Goal: Task Accomplishment & Management: Manage account settings

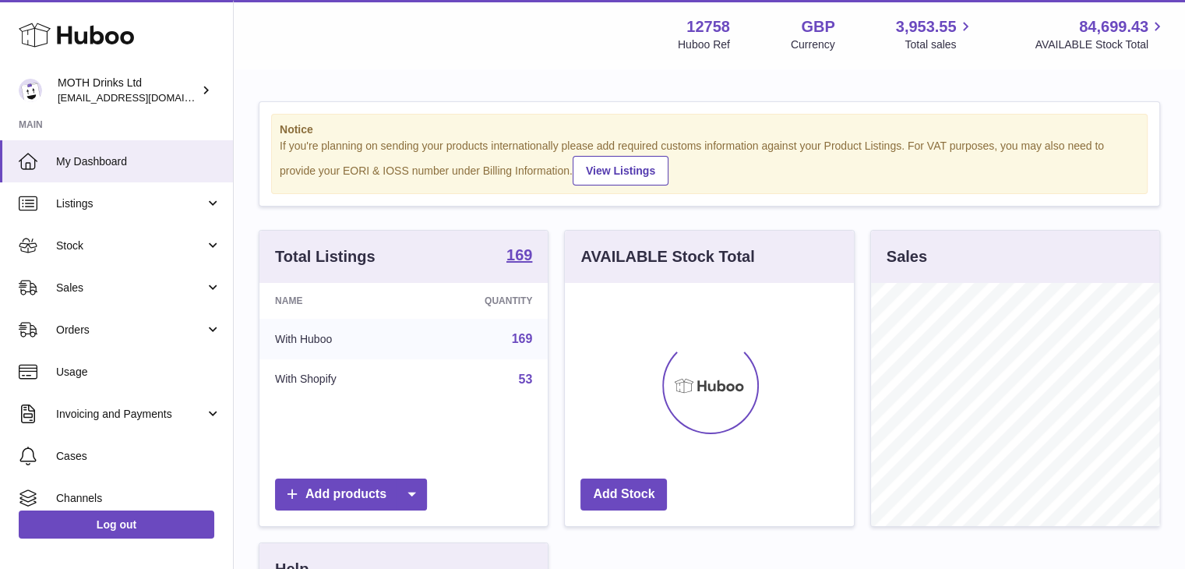
scroll to position [243, 289]
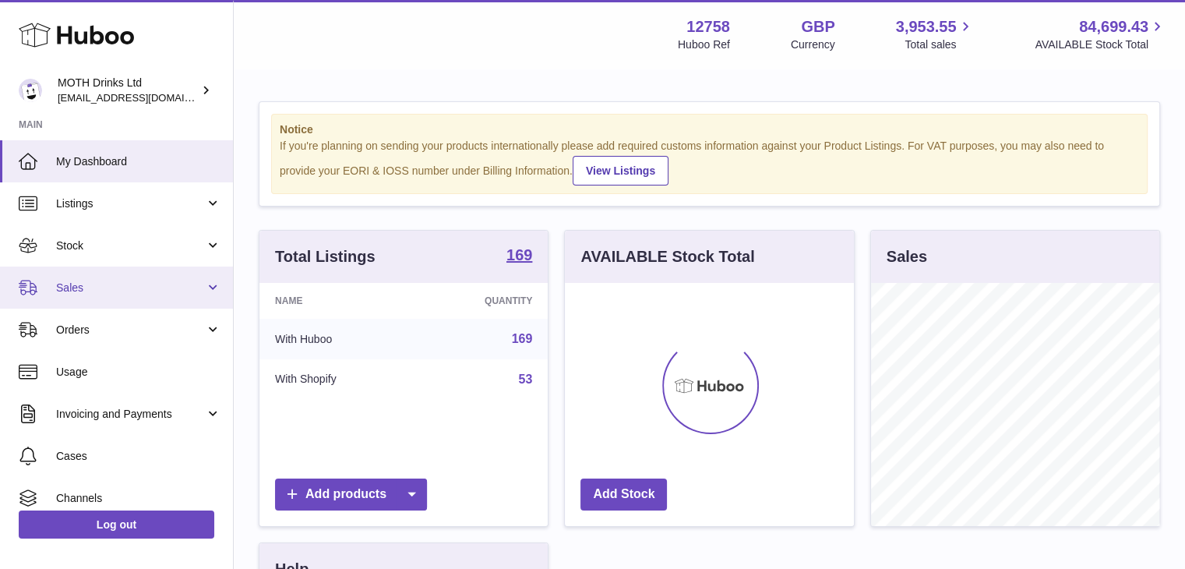
click at [139, 291] on span "Sales" at bounding box center [130, 287] width 149 height 15
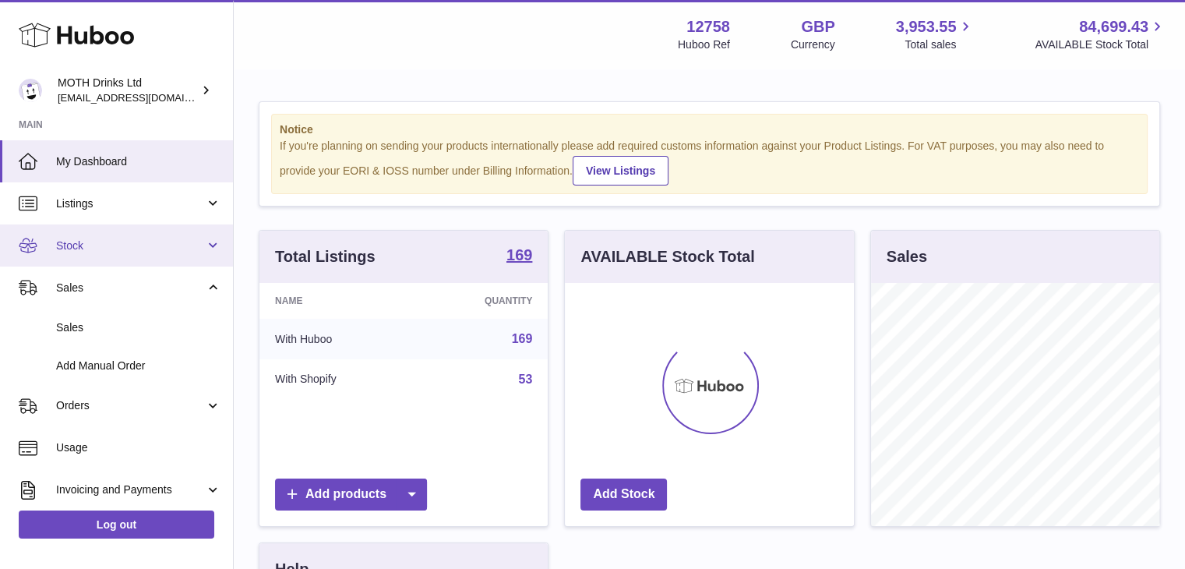
click at [143, 251] on span "Stock" at bounding box center [130, 245] width 149 height 15
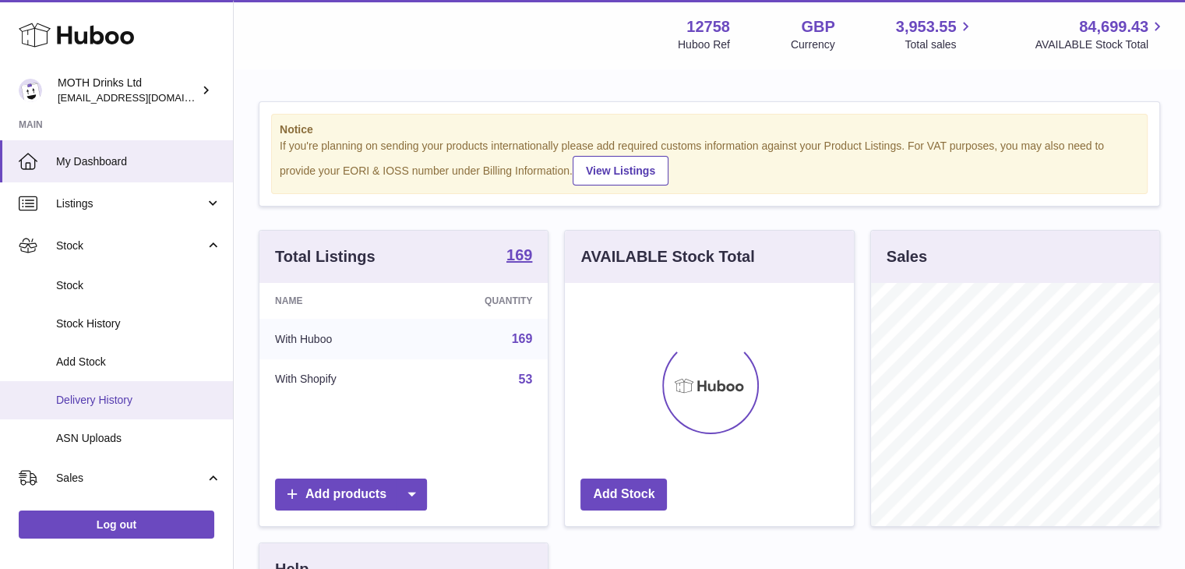
click at [125, 407] on link "Delivery History" at bounding box center [116, 400] width 233 height 38
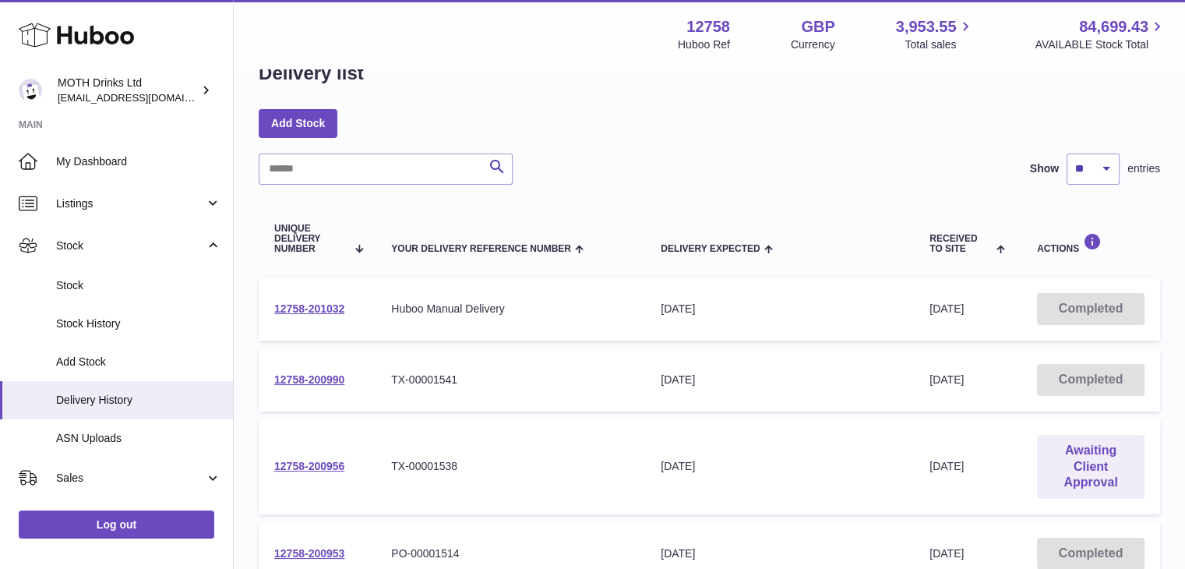
scroll to position [123, 0]
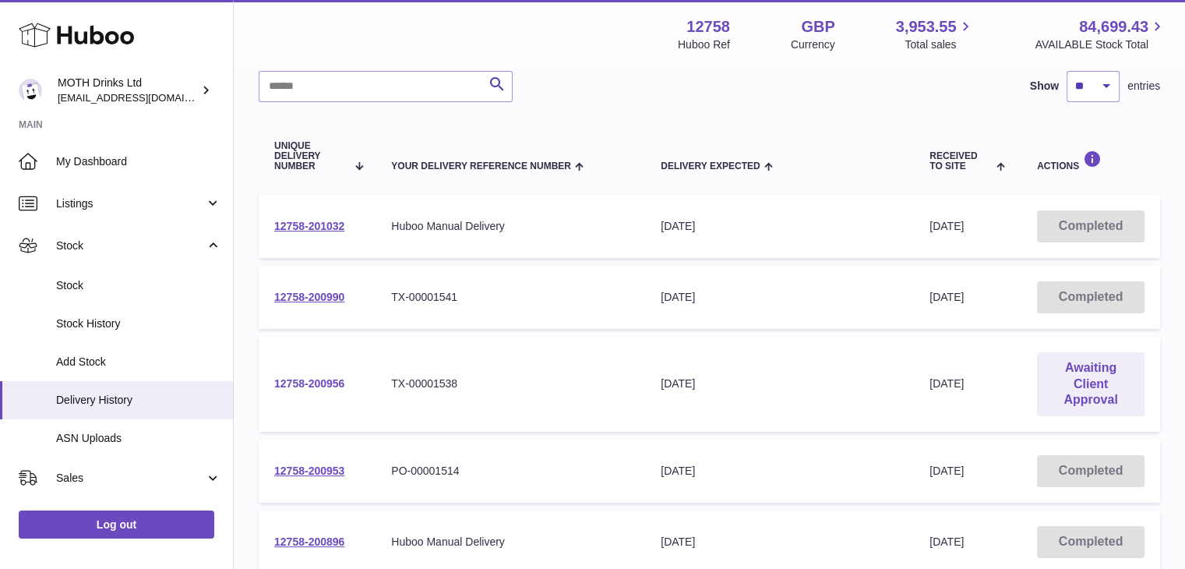
click at [323, 383] on link "12758-200956" at bounding box center [309, 383] width 70 height 12
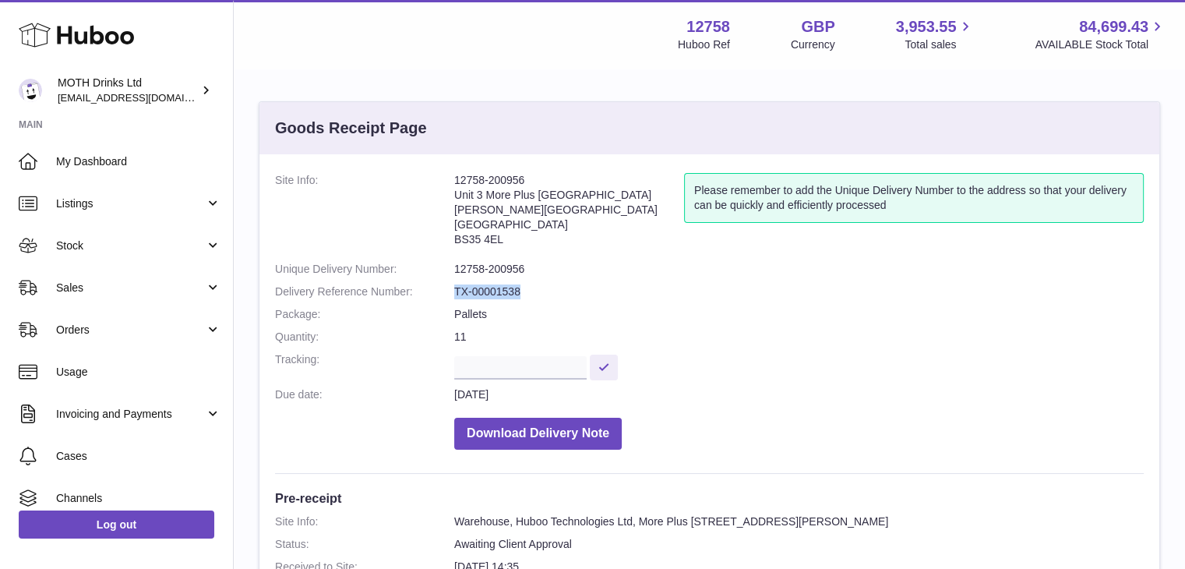
drag, startPoint x: 520, startPoint y: 297, endPoint x: 455, endPoint y: 293, distance: 64.8
click at [455, 293] on dd "TX-00001538" at bounding box center [799, 291] width 690 height 15
copy dd "TX-00001538"
click at [455, 293] on dd "TX-00001538" at bounding box center [799, 291] width 690 height 15
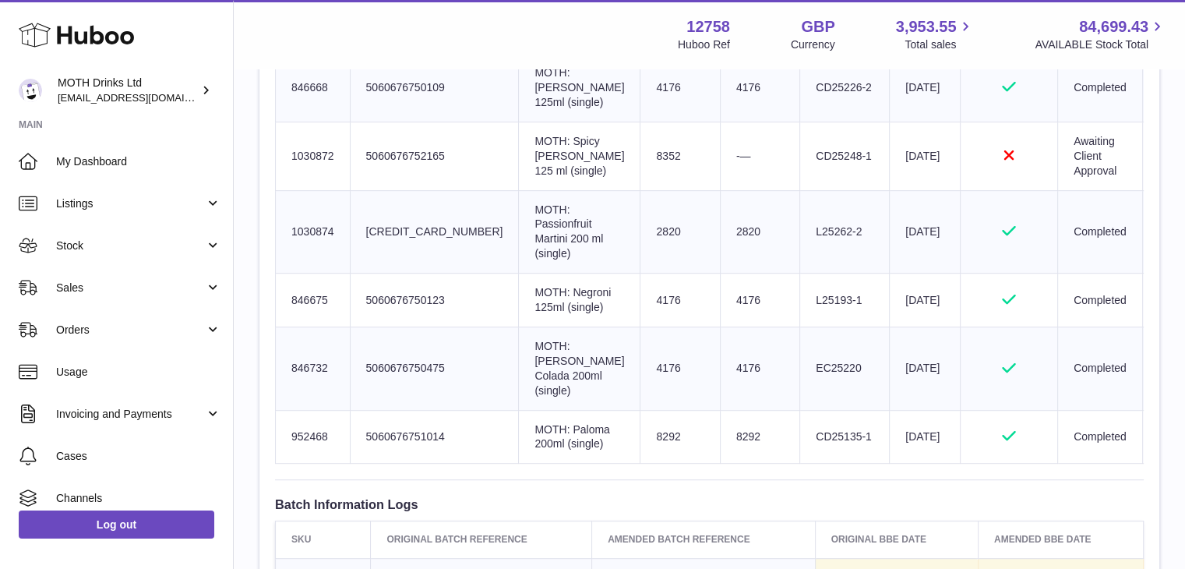
scroll to position [827, 0]
click at [974, 192] on td "Rejected" at bounding box center [1009, 158] width 97 height 69
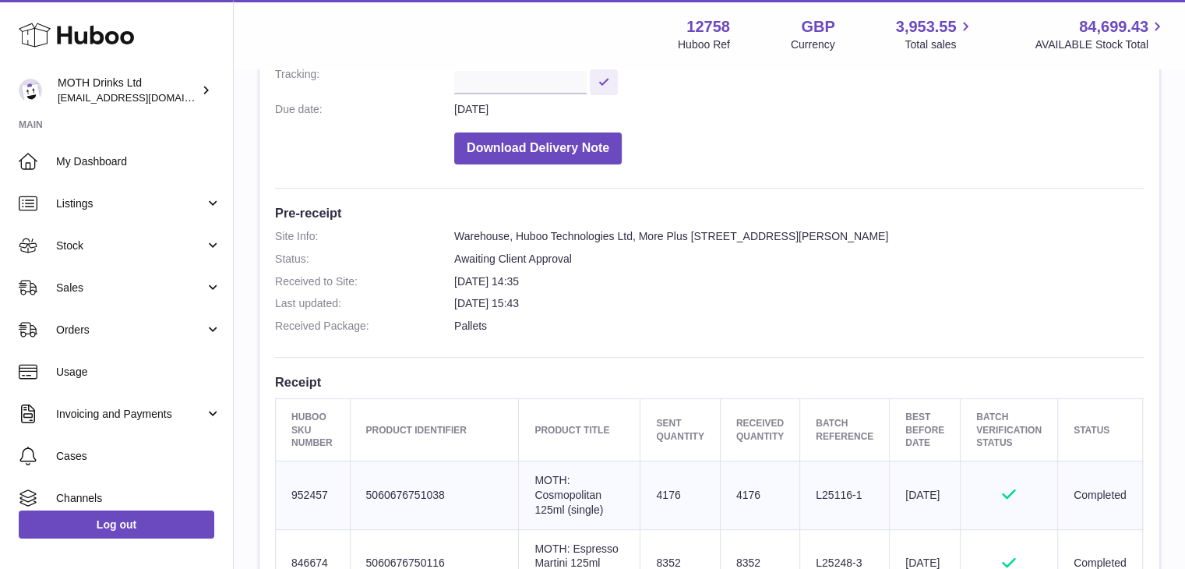
scroll to position [0, 0]
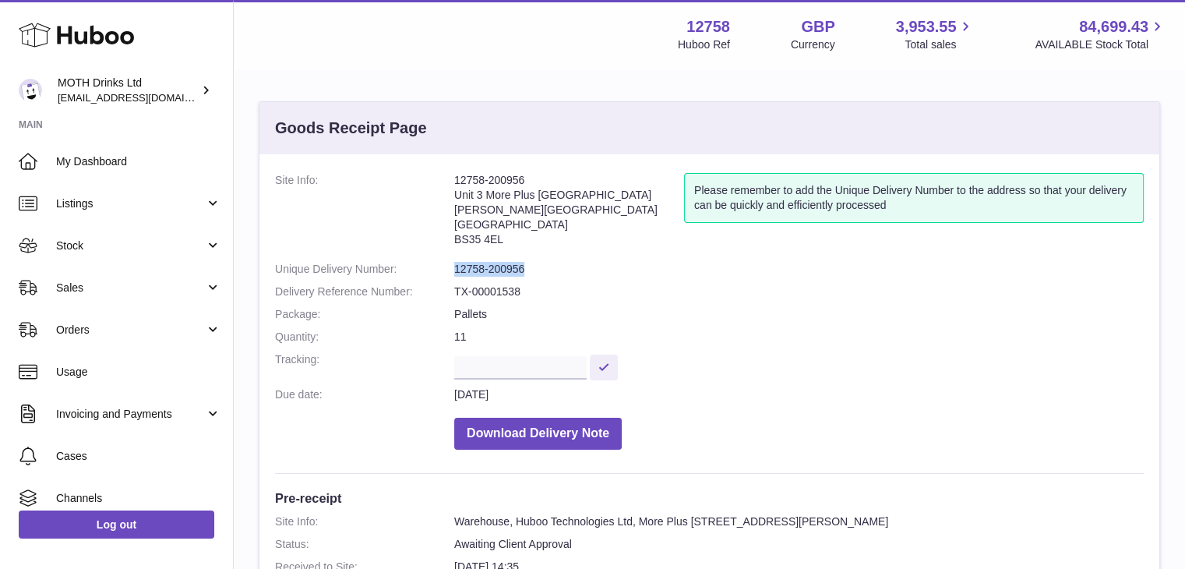
drag, startPoint x: 536, startPoint y: 265, endPoint x: 446, endPoint y: 261, distance: 89.7
click at [446, 261] on dl "Site Info: 12758-200956 Unit 3 More Plus Central Park Hudson Avenue Severn Beac…" at bounding box center [709, 315] width 869 height 284
copy dl "12758-200956"
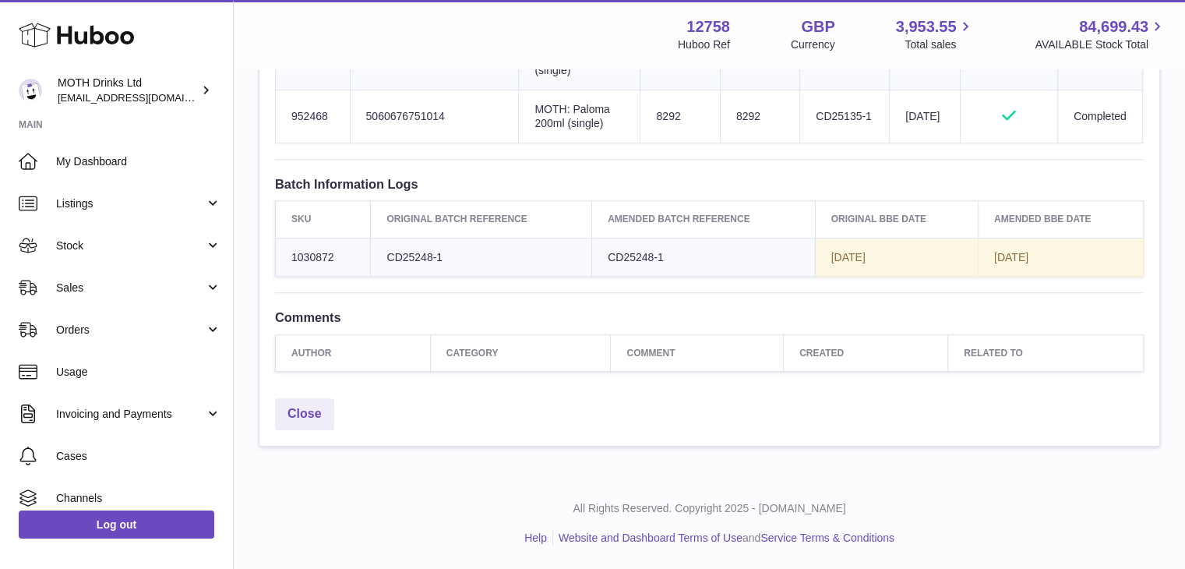
scroll to position [1170, 0]
drag, startPoint x: 1052, startPoint y: 374, endPoint x: 988, endPoint y: 369, distance: 64.1
click at [988, 277] on td "2026-09-05" at bounding box center [1060, 257] width 165 height 39
copy span "2026-09-05"
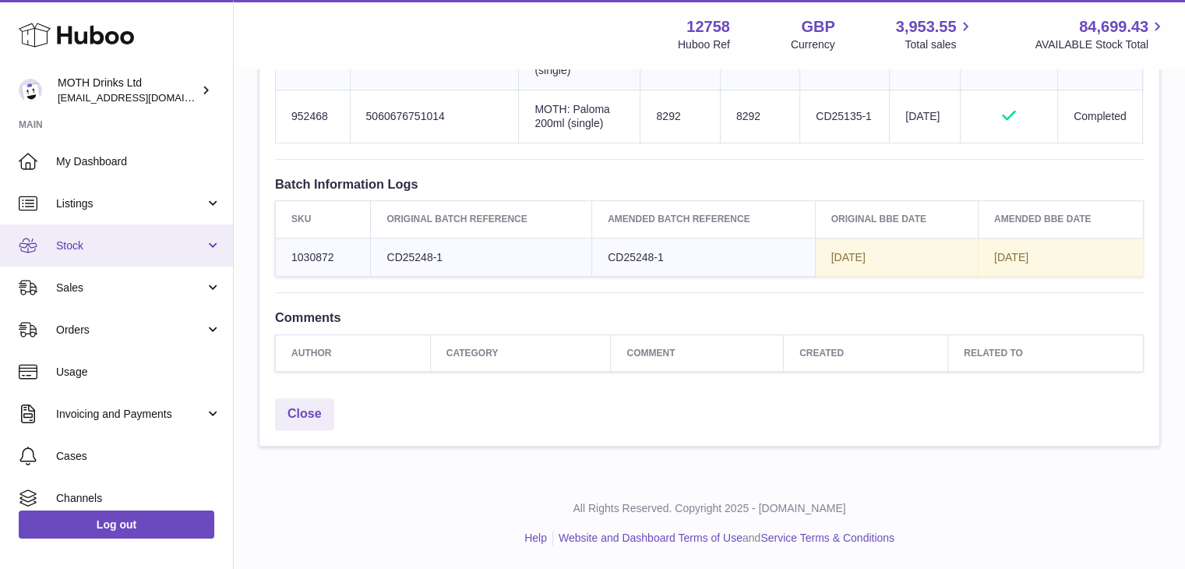
click at [85, 252] on link "Stock" at bounding box center [116, 245] width 233 height 42
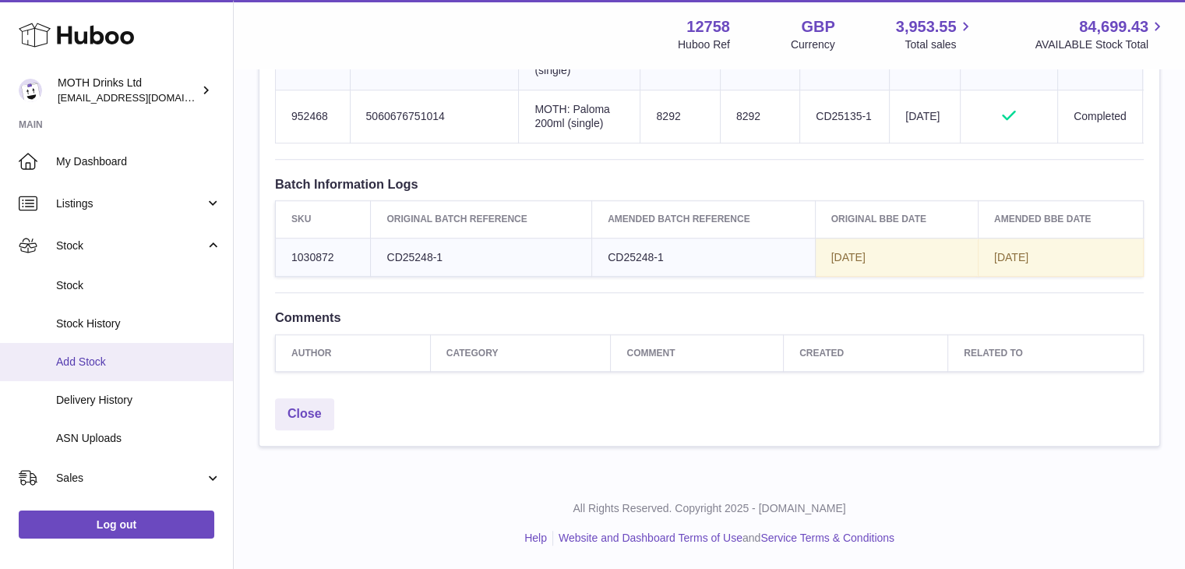
scroll to position [9, 0]
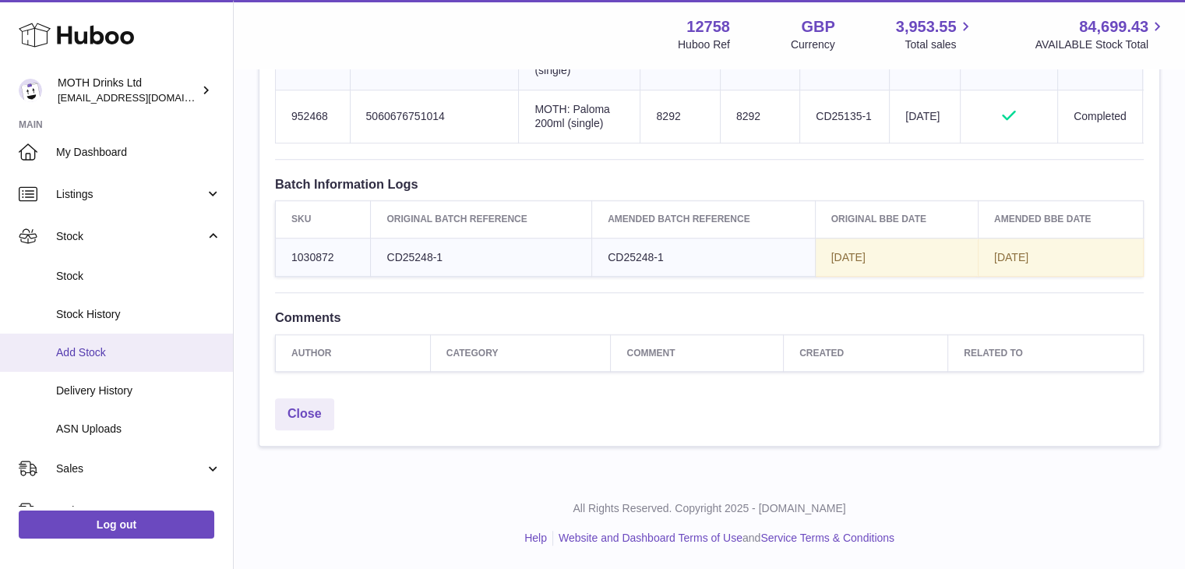
click at [69, 343] on link "Add Stock" at bounding box center [116, 352] width 233 height 38
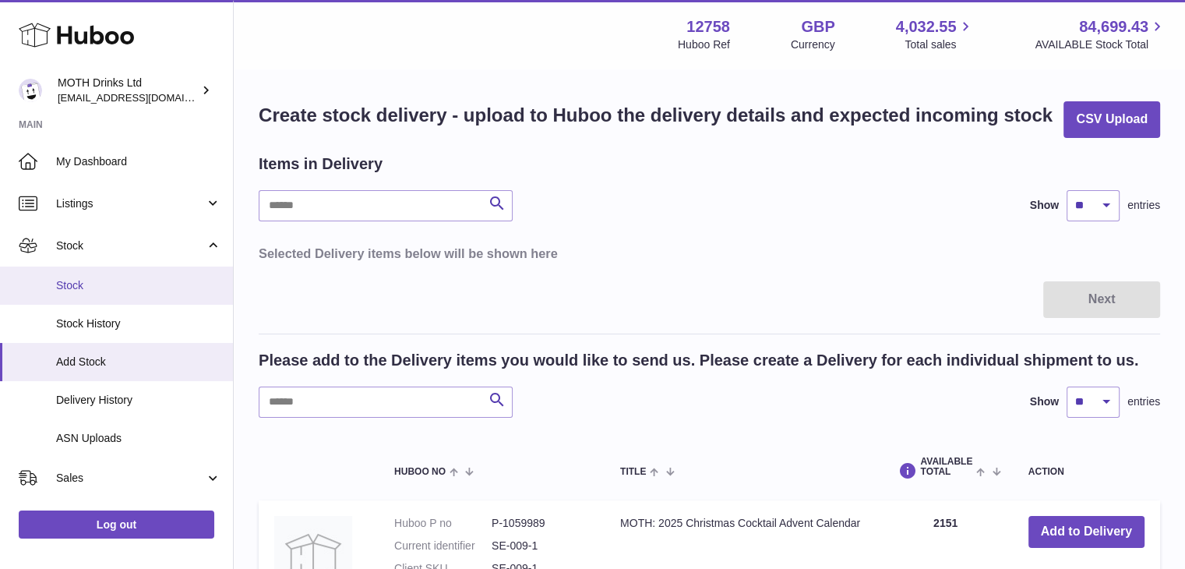
click at [128, 292] on link "Stock" at bounding box center [116, 285] width 233 height 38
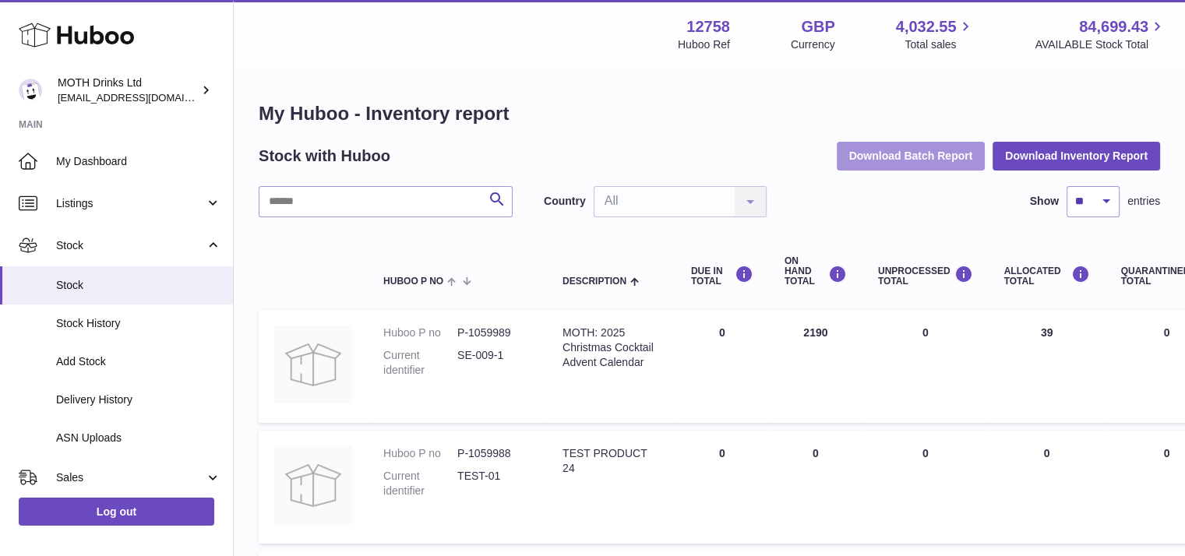
click at [879, 150] on button "Download Batch Report" at bounding box center [911, 156] width 149 height 28
click at [899, 163] on button "Download Batch Report" at bounding box center [911, 156] width 149 height 28
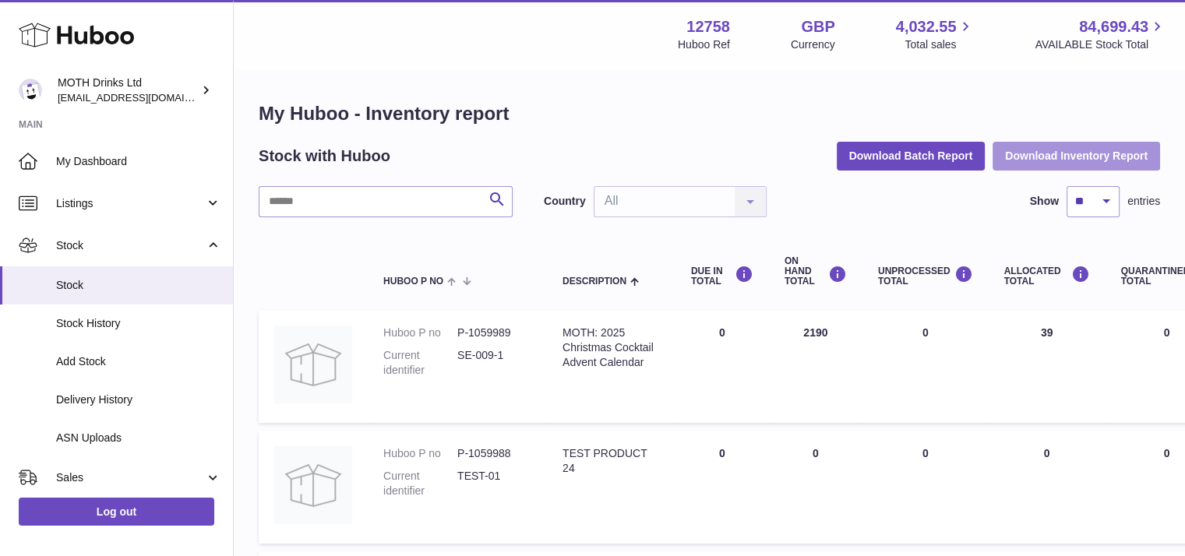
click at [1035, 150] on button "Download Inventory Report" at bounding box center [1077, 156] width 168 height 28
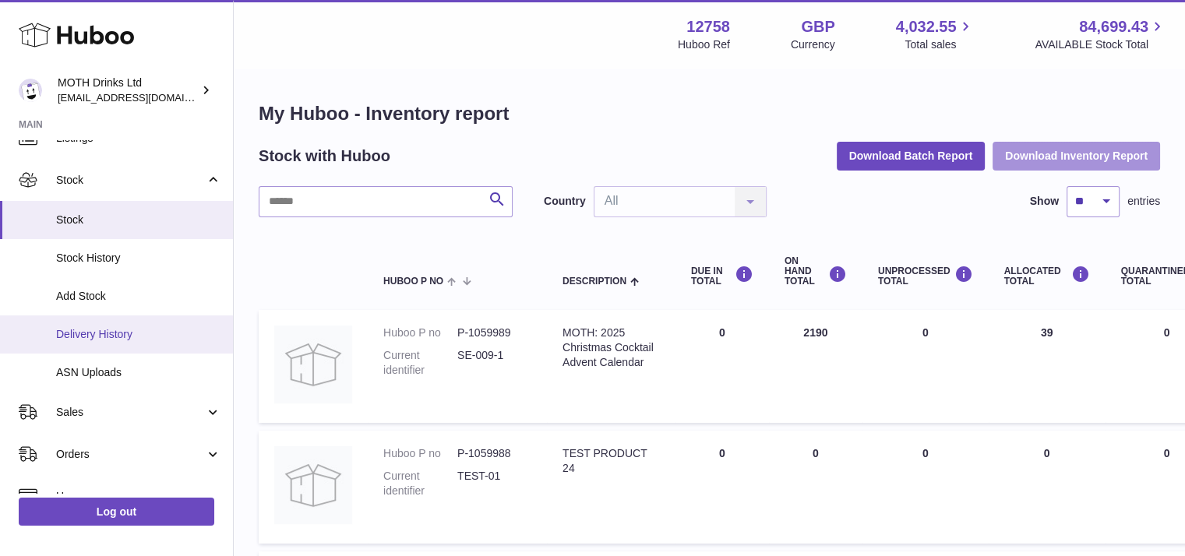
scroll to position [67, 0]
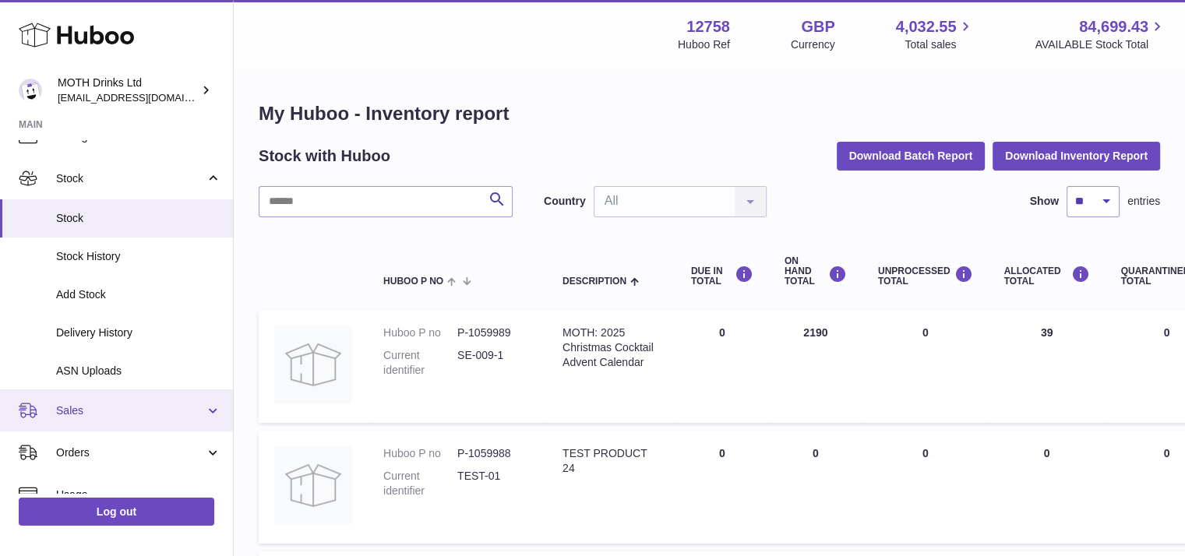
click at [79, 399] on link "Sales" at bounding box center [116, 411] width 233 height 42
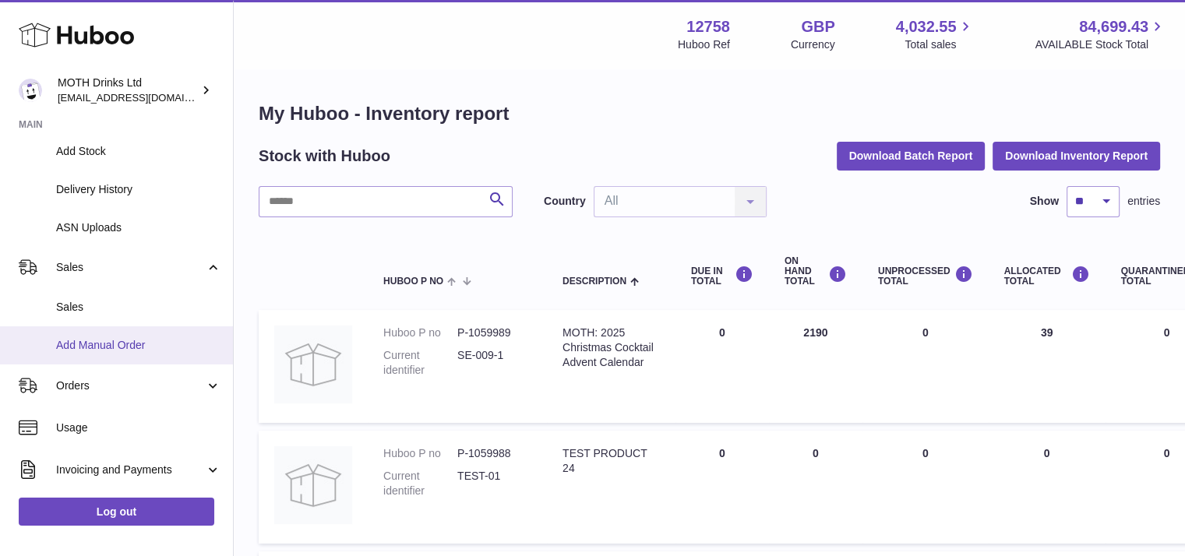
click at [37, 344] on link "Add Manual Order" at bounding box center [116, 345] width 233 height 38
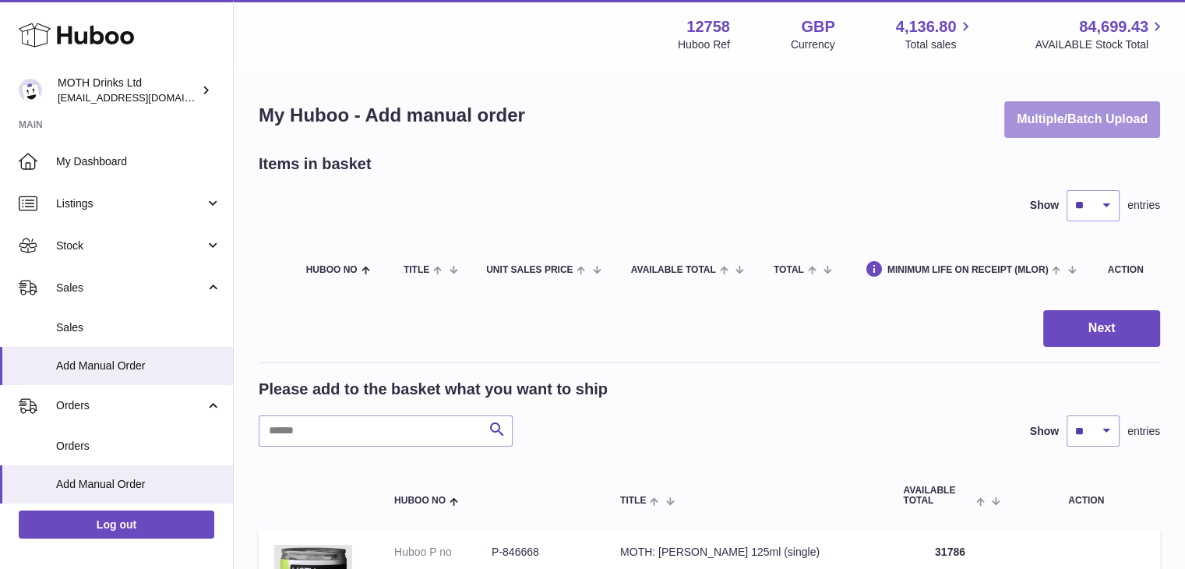
click at [1049, 135] on button "Multiple/Batch Upload" at bounding box center [1082, 119] width 156 height 37
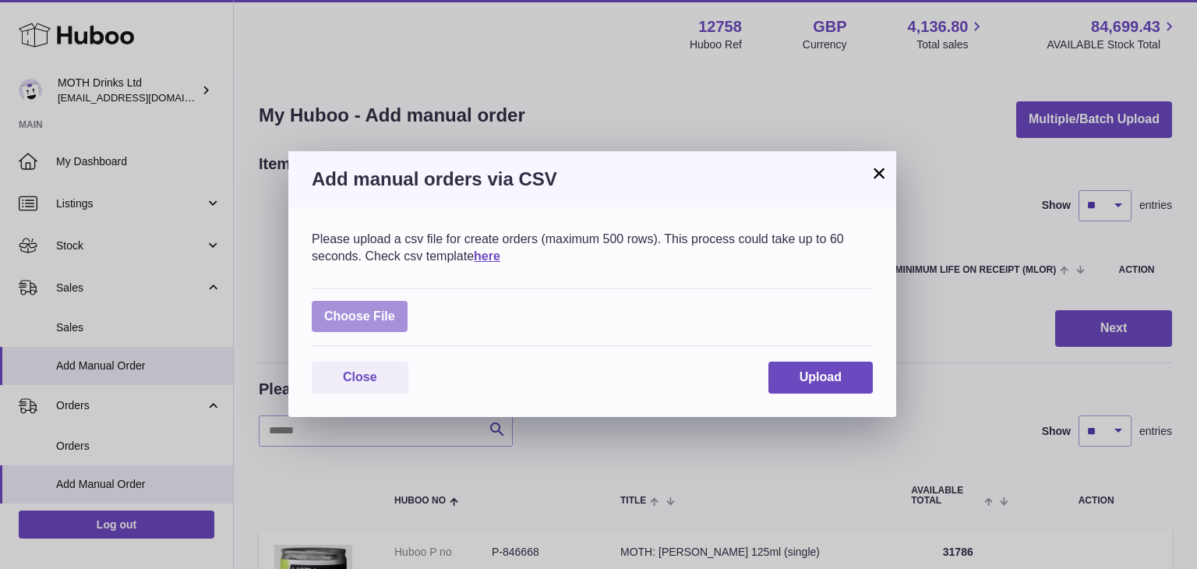
click at [349, 306] on label at bounding box center [360, 317] width 96 height 32
click at [395, 309] on input "file" at bounding box center [395, 309] width 1 height 1
type input "**********"
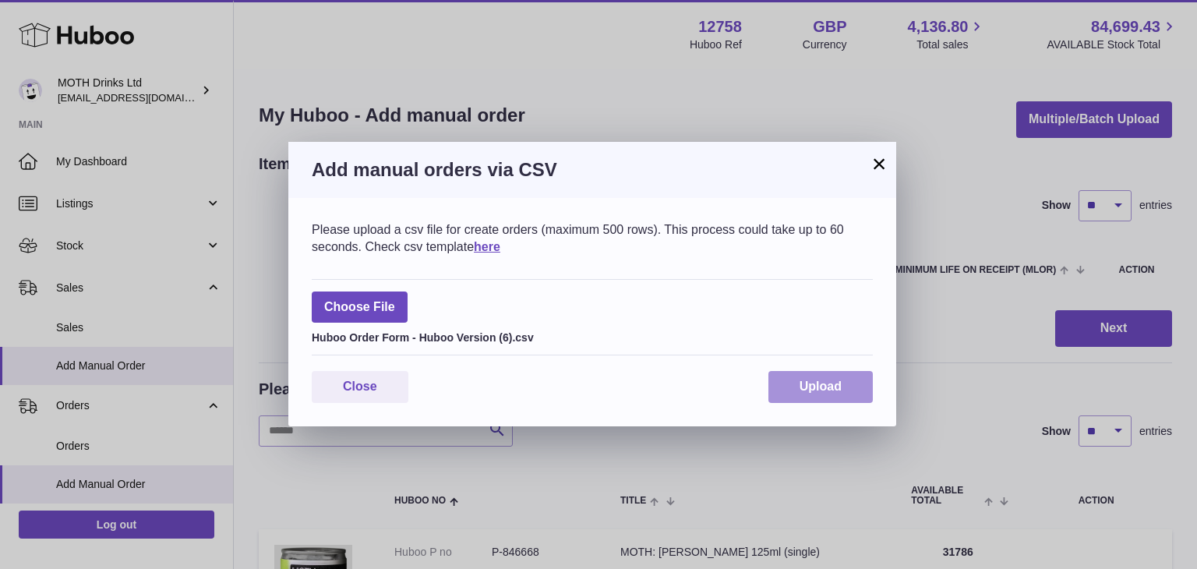
click at [822, 400] on button "Upload" at bounding box center [820, 387] width 104 height 32
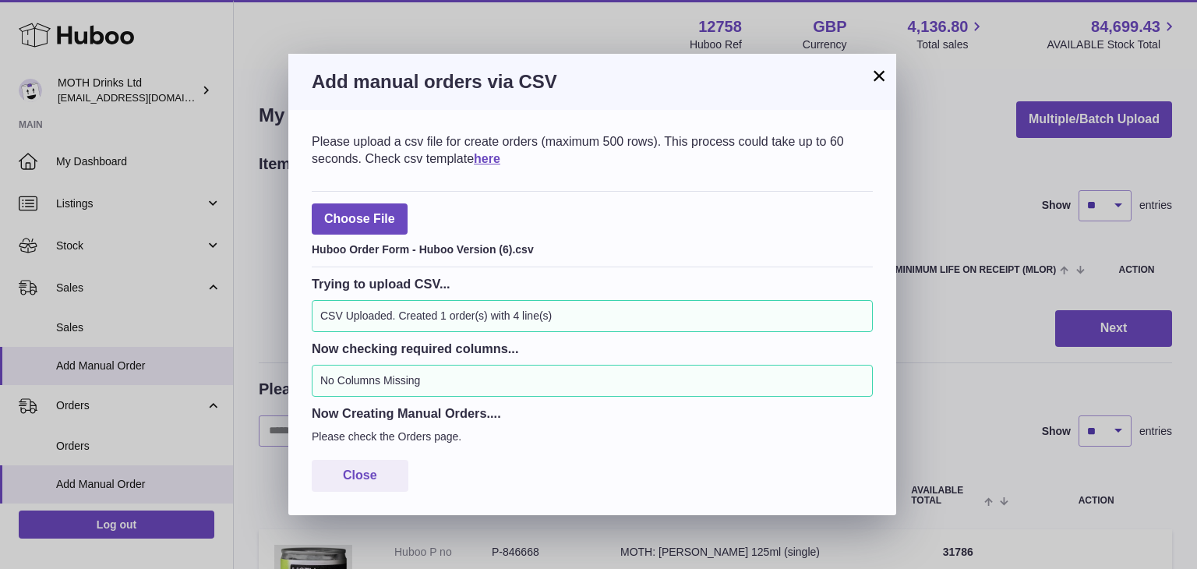
click at [879, 72] on button "×" at bounding box center [878, 75] width 19 height 19
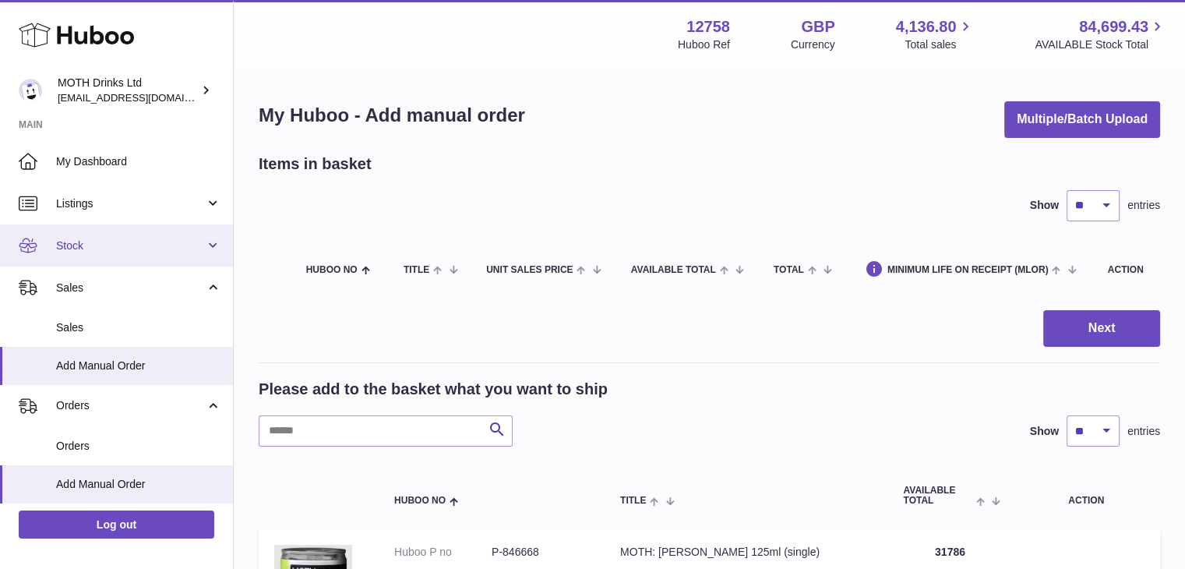
click at [124, 242] on span "Stock" at bounding box center [130, 245] width 149 height 15
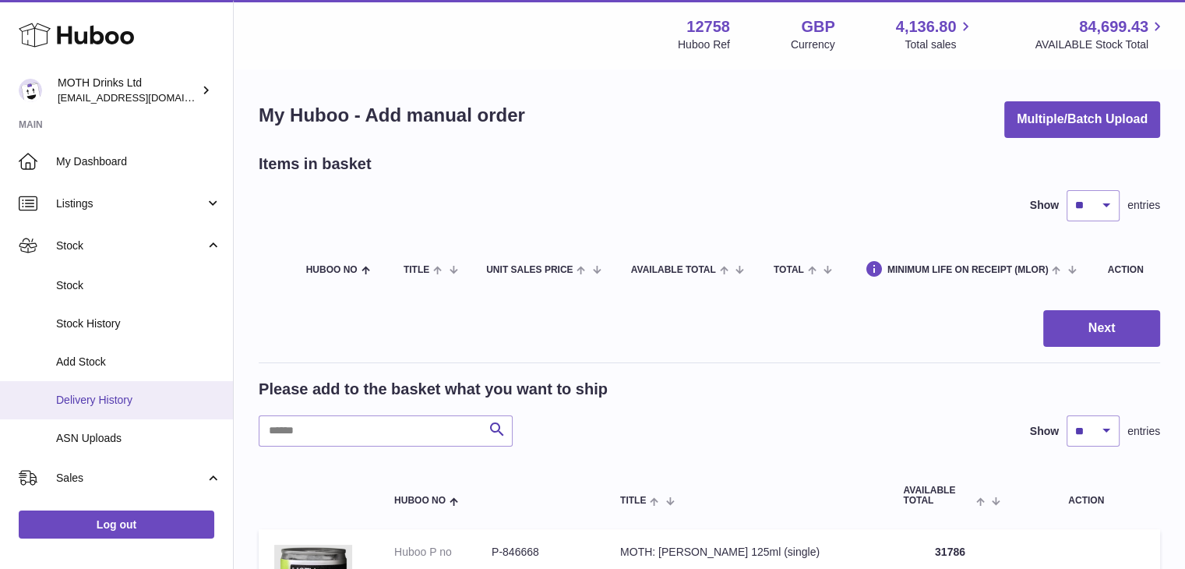
click at [52, 387] on link "Delivery History" at bounding box center [116, 400] width 233 height 38
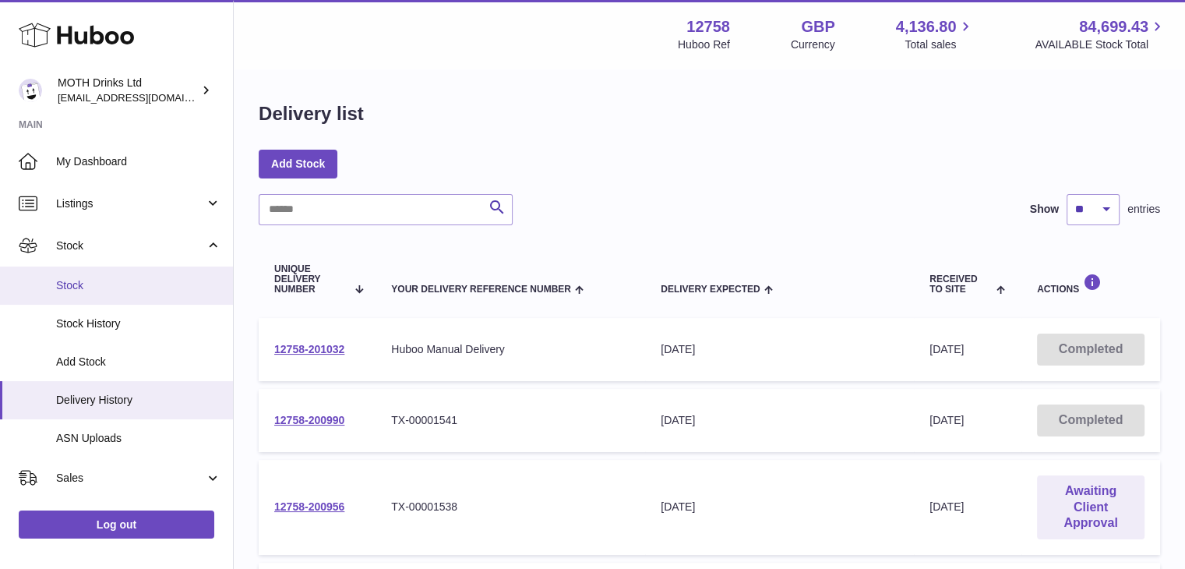
click at [89, 292] on link "Stock" at bounding box center [116, 285] width 233 height 38
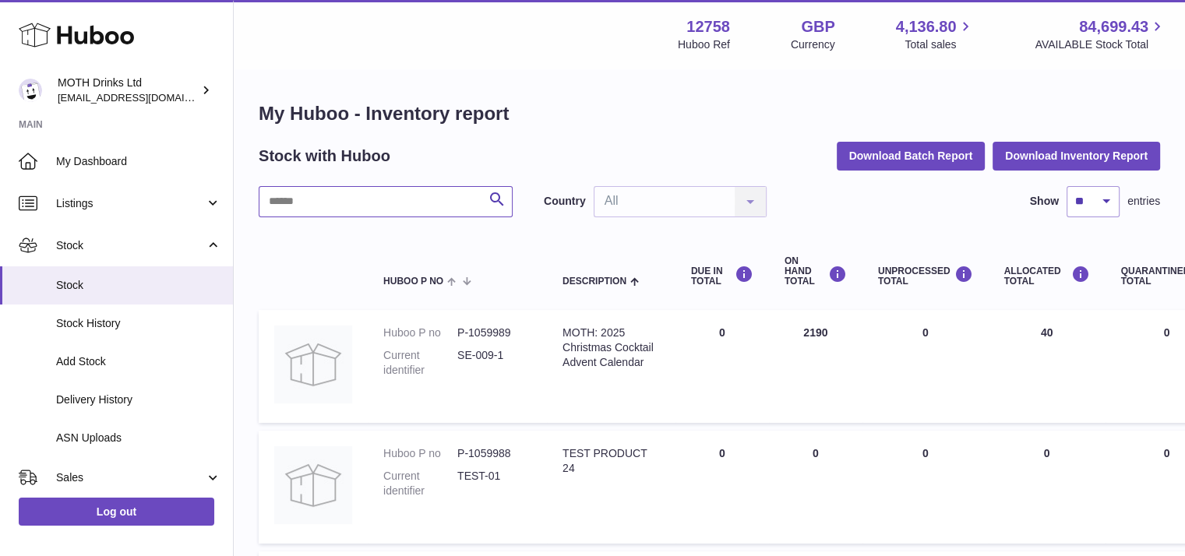
click at [332, 210] on input "text" at bounding box center [386, 201] width 254 height 31
paste input "*********"
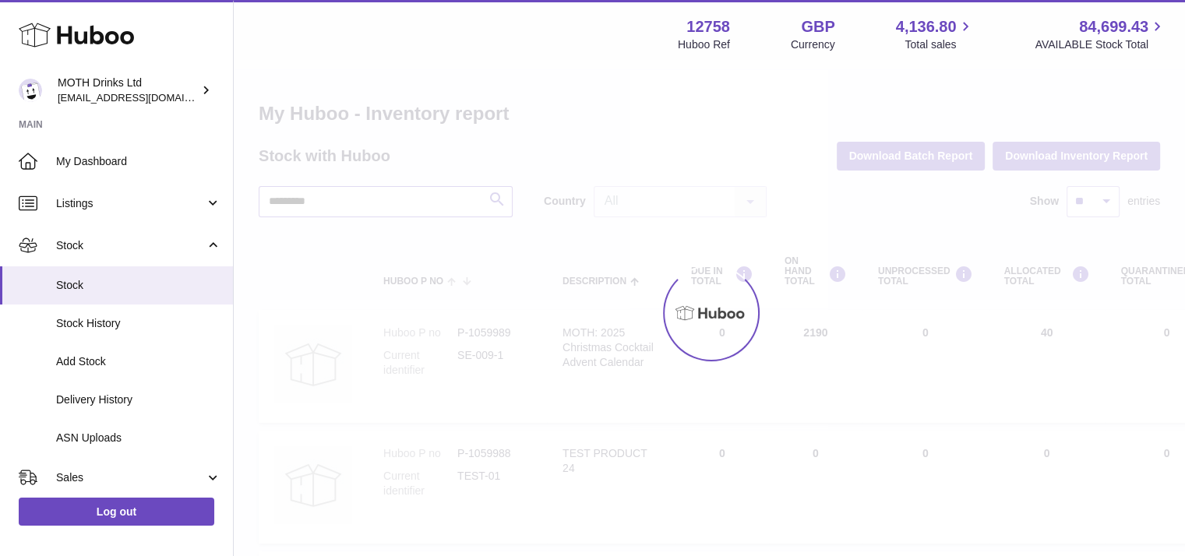
type input "*********"
